Goal: Task Accomplishment & Management: Manage account settings

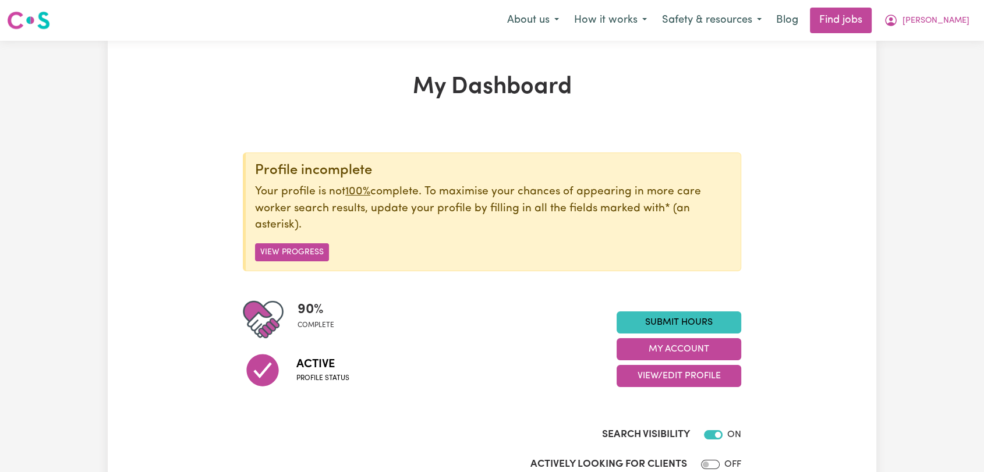
click at [954, 26] on span "[PERSON_NAME]" at bounding box center [935, 21] width 67 height 13
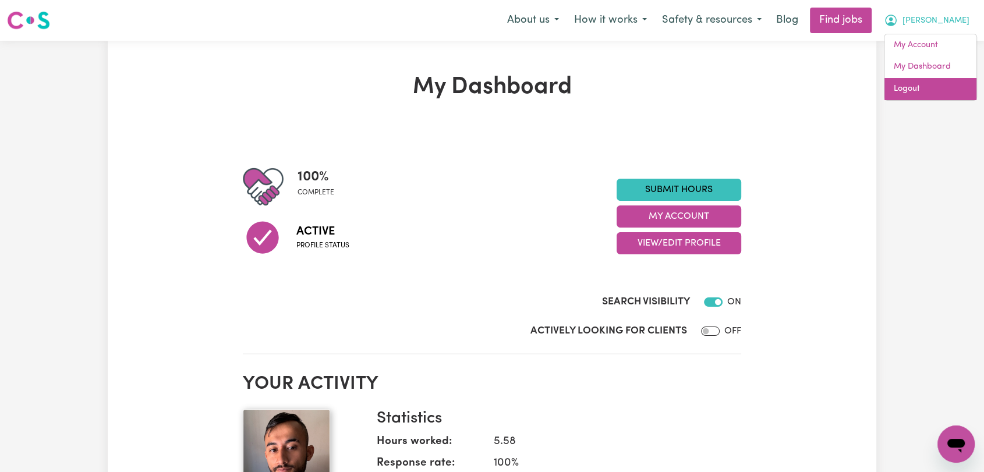
click at [908, 99] on link "Logout" at bounding box center [930, 89] width 92 height 22
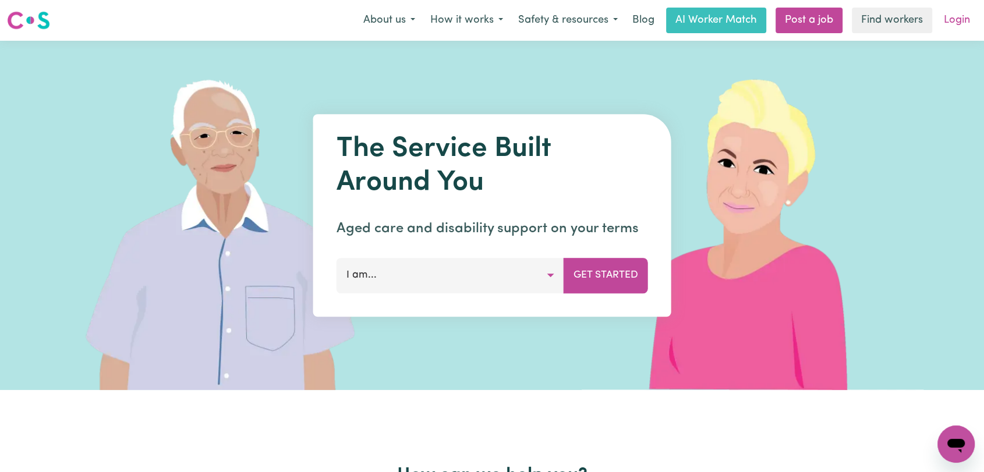
click at [955, 19] on link "Login" at bounding box center [957, 21] width 40 height 26
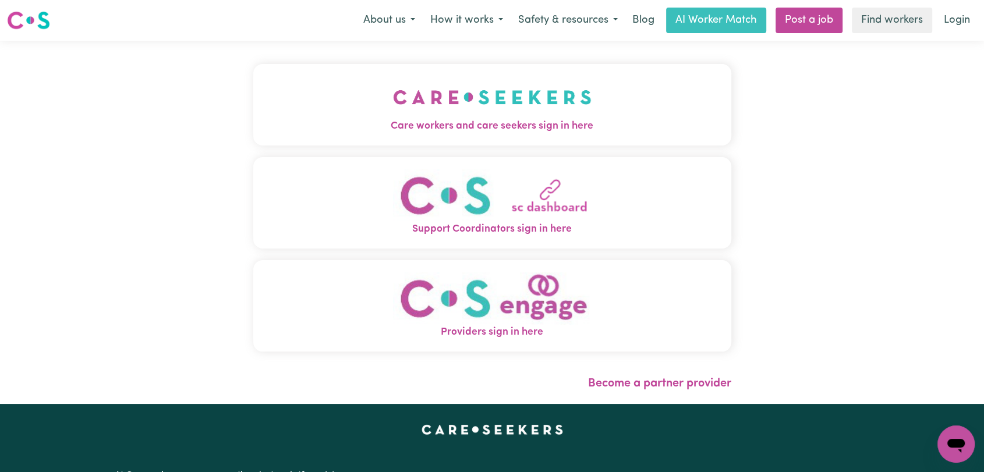
click at [503, 125] on span "Care workers and care seekers sign in here" at bounding box center [492, 126] width 478 height 15
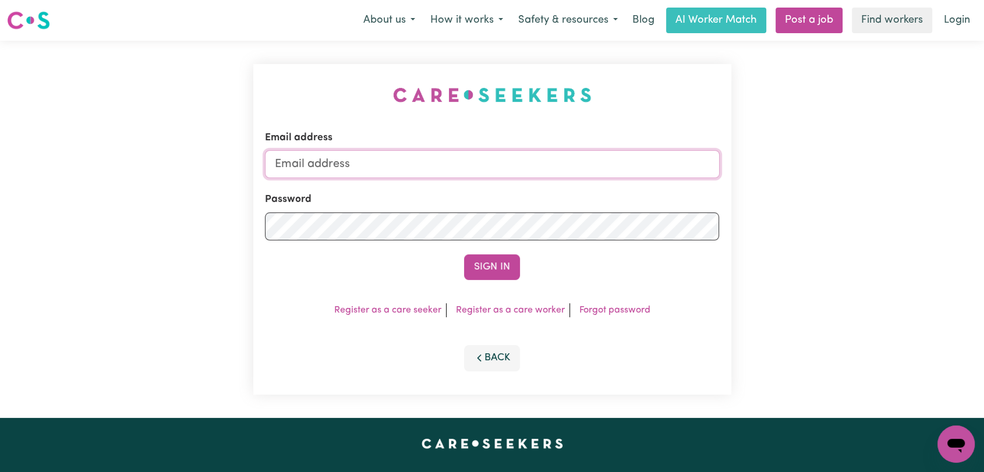
type input "[EMAIL_ADDRESS][DOMAIN_NAME]"
click at [478, 266] on button "Sign In" at bounding box center [492, 267] width 56 height 26
